Goal: Communication & Community: Ask a question

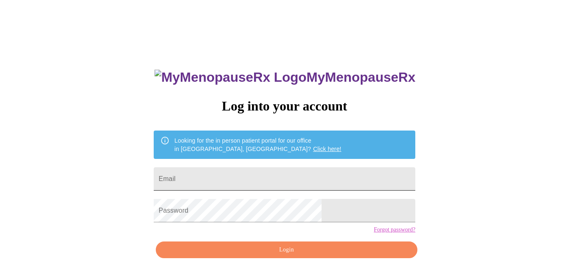
click at [269, 177] on input "Email" at bounding box center [285, 178] width 262 height 23
type input "[PERSON_NAME][EMAIL_ADDRESS][PERSON_NAME][DOMAIN_NAME]"
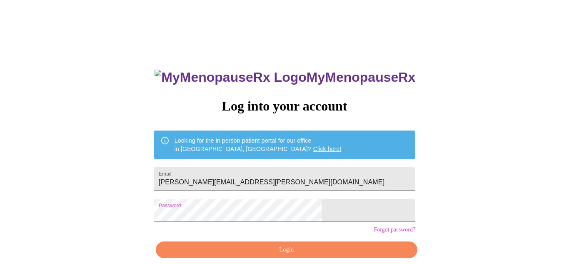
scroll to position [38, 0]
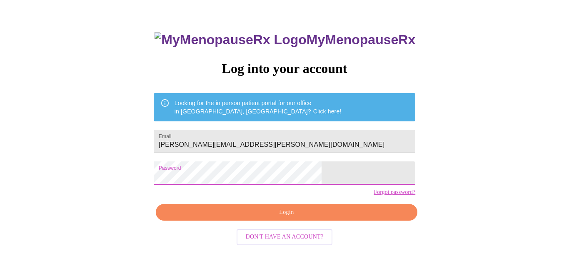
click at [300, 218] on span "Login" at bounding box center [286, 212] width 243 height 10
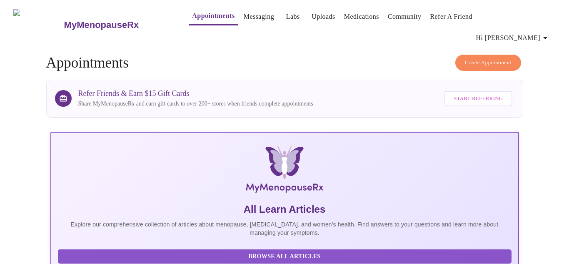
click at [312, 17] on link "Uploads" at bounding box center [324, 17] width 24 height 12
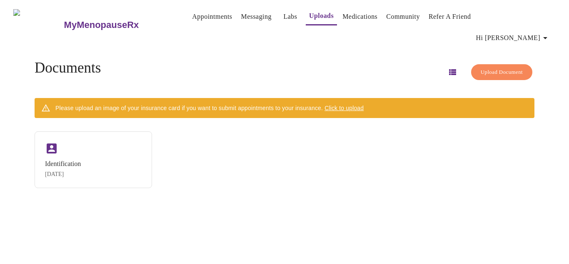
click at [283, 18] on link "Labs" at bounding box center [290, 17] width 14 height 12
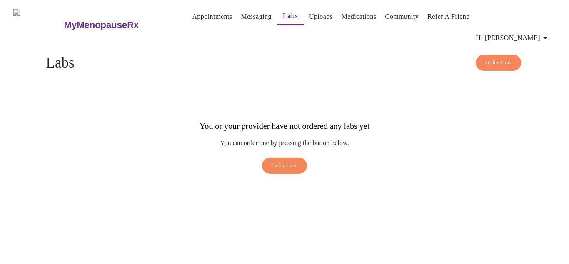
click at [548, 33] on icon "button" at bounding box center [545, 38] width 10 height 10
click at [384, 52] on div at bounding box center [284, 132] width 569 height 264
click at [309, 17] on link "Uploads" at bounding box center [321, 17] width 24 height 12
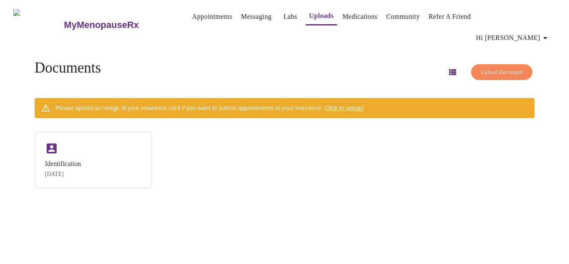
click at [243, 15] on link "Messaging" at bounding box center [256, 17] width 30 height 12
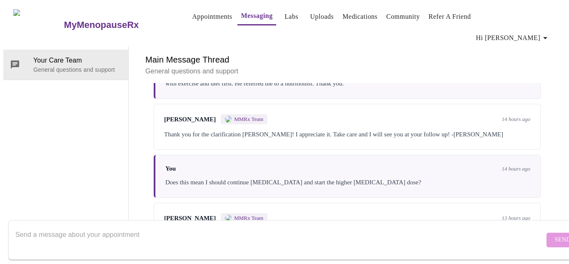
scroll to position [190, 0]
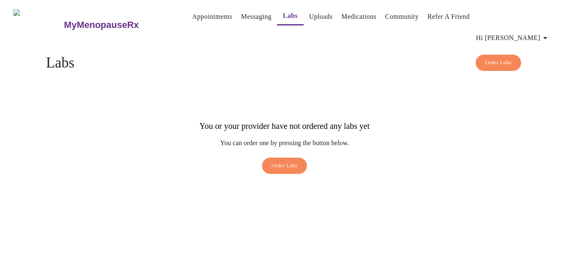
click at [64, 20] on h3 "MyMenopauseRx" at bounding box center [101, 25] width 75 height 11
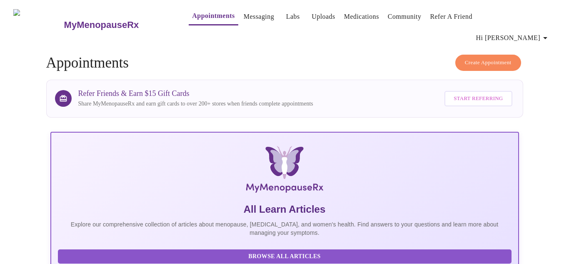
click at [313, 17] on link "Uploads" at bounding box center [324, 17] width 24 height 12
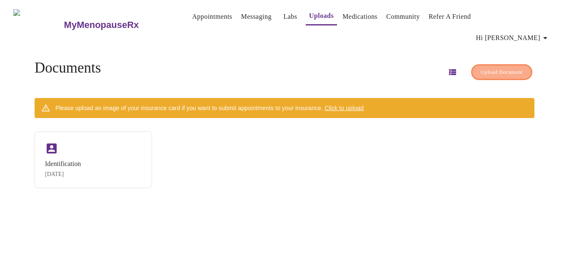
click at [481, 68] on span "Upload Document" at bounding box center [502, 73] width 42 height 10
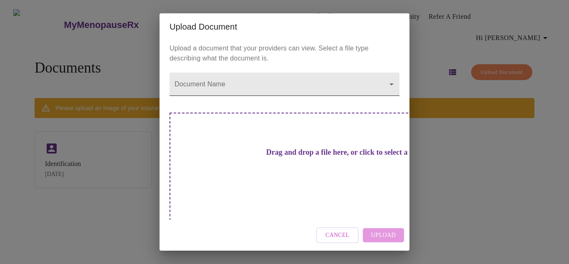
click at [378, 96] on body "MyMenopauseRx Appointments Messaging Labs Uploads Medications Community Refer a…" at bounding box center [284, 135] width 563 height 264
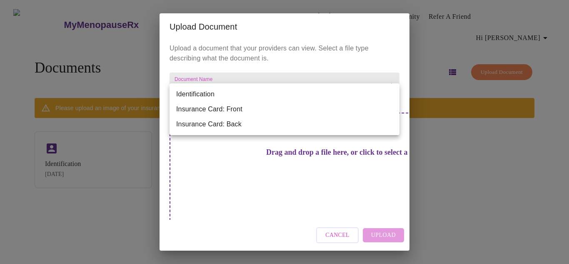
click at [510, 203] on div at bounding box center [284, 132] width 569 height 264
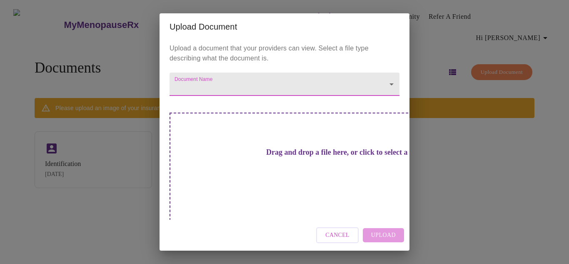
click at [483, 156] on div "Upload Document Upload a document that your providers can view. Select a file t…" at bounding box center [284, 132] width 569 height 264
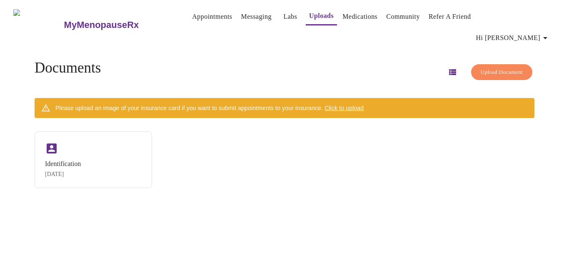
click at [283, 16] on link "Labs" at bounding box center [290, 17] width 14 height 12
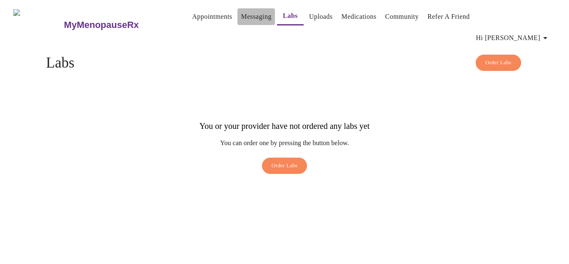
click at [241, 19] on link "Messaging" at bounding box center [256, 17] width 30 height 12
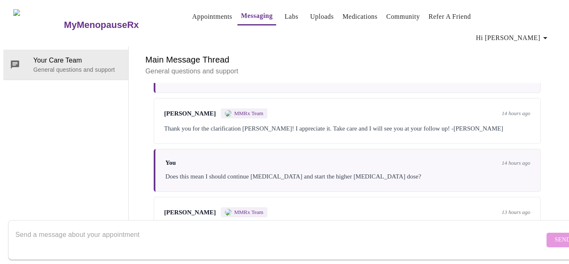
scroll to position [190, 0]
click at [191, 233] on textarea "Send a message about your appointment" at bounding box center [279, 239] width 529 height 27
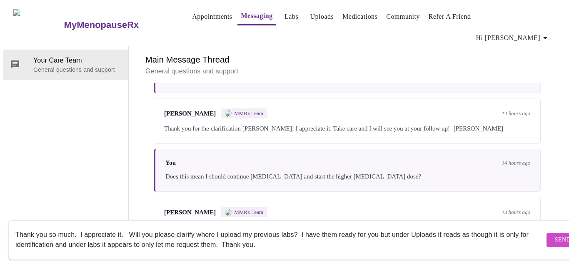
type textarea "Thank you so much. I appreciate it. Will you please clarify where I upload my p…"
click at [548, 233] on button "Send" at bounding box center [563, 240] width 33 height 15
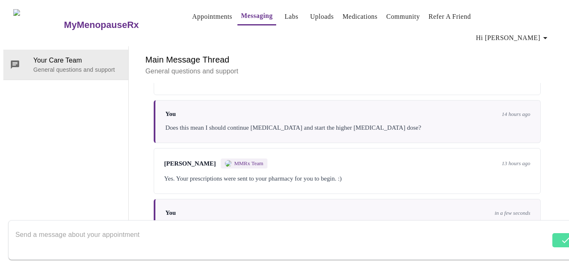
scroll to position [250, 0]
